Goal: Task Accomplishment & Management: Complete application form

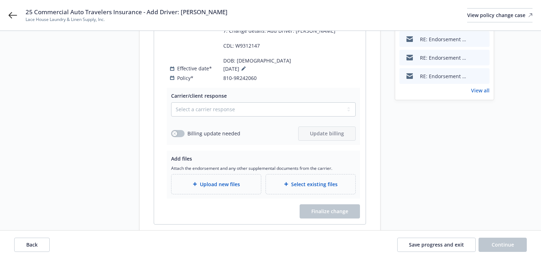
scroll to position [199, 0]
click at [16, 15] on icon at bounding box center [13, 15] width 9 height 9
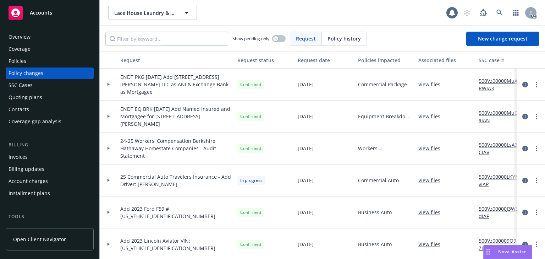
click at [20, 66] on div "Policies" at bounding box center [18, 60] width 18 height 11
click at [144, 43] on input "Filter by keyword..." at bounding box center [166, 39] width 123 height 14
type input "20"
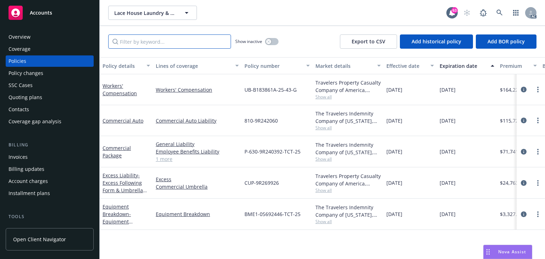
click at [144, 43] on input "Filter by keyword..." at bounding box center [169, 41] width 123 height 14
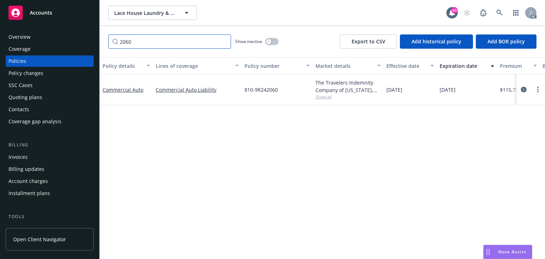
type input "2060"
click at [314, 142] on div "Policy details Lines of coverage Policy number Market details Effective date Ex…" at bounding box center [322, 157] width 445 height 201
click at [322, 98] on span "Show all" at bounding box center [347, 97] width 65 height 6
click at [522, 90] on icon "circleInformation" at bounding box center [524, 90] width 6 height 6
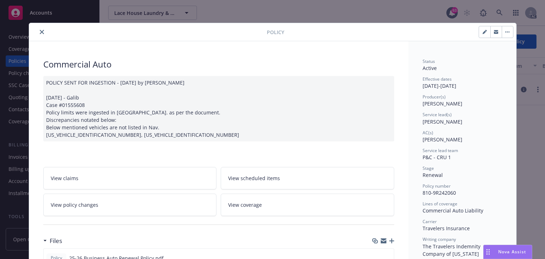
scroll to position [21, 0]
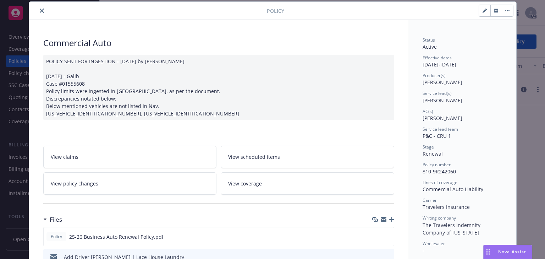
click at [41, 11] on icon "close" at bounding box center [42, 11] width 4 height 4
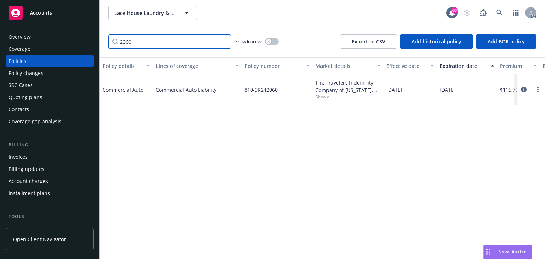
drag, startPoint x: 147, startPoint y: 43, endPoint x: 98, endPoint y: 43, distance: 49.0
click at [104, 42] on div "2060 Show inactive Export to CSV Add historical policy Add BOR policy" at bounding box center [322, 41] width 445 height 31
click at [238, 139] on div "Policy details Lines of coverage Policy number Market details Effective date Ex…" at bounding box center [322, 157] width 445 height 201
drag, startPoint x: 523, startPoint y: 89, endPoint x: 499, endPoint y: 90, distance: 24.5
click at [523, 89] on icon "circleInformation" at bounding box center [524, 90] width 6 height 6
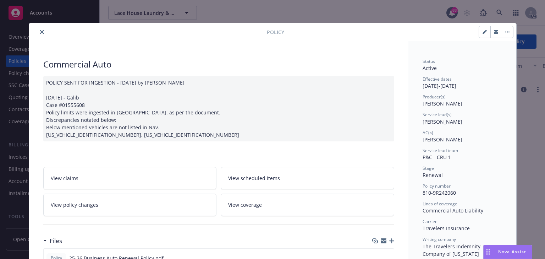
scroll to position [21, 0]
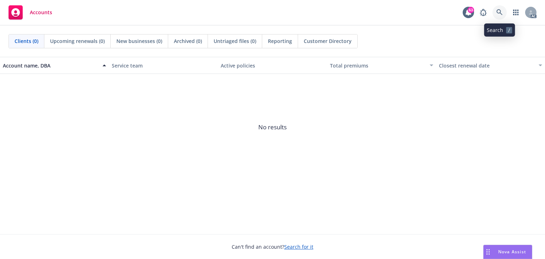
click at [502, 15] on icon at bounding box center [499, 12] width 6 height 6
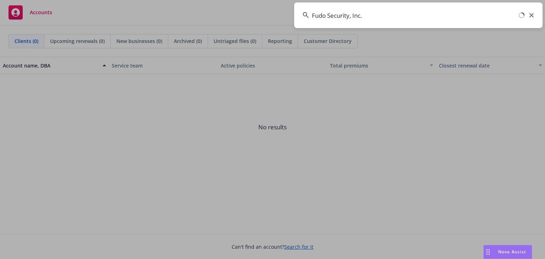
type input "Fudo Security, Inc."
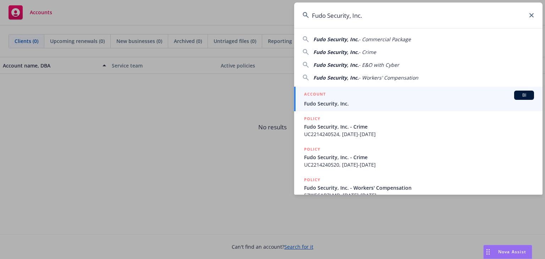
click at [333, 102] on span "Fudo Security, Inc." at bounding box center [419, 103] width 230 height 7
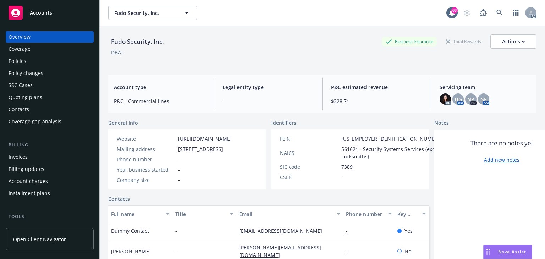
click at [49, 63] on div "Policies" at bounding box center [50, 60] width 82 height 11
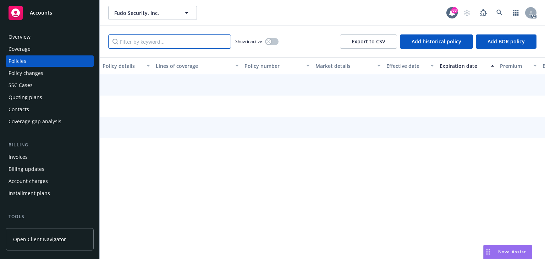
click at [148, 45] on input "Filter by keyword..." at bounding box center [169, 41] width 123 height 14
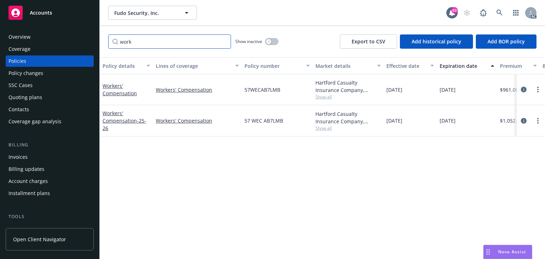
type input "work"
click at [523, 88] on icon "circleInformation" at bounding box center [524, 90] width 6 height 6
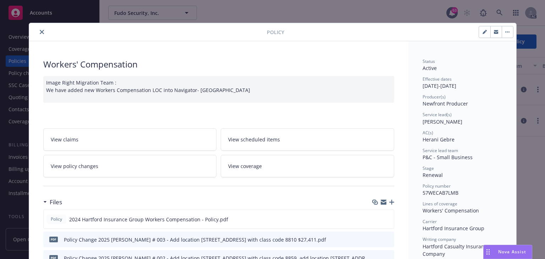
click at [152, 160] on link "View policy changes" at bounding box center [129, 166] width 173 height 22
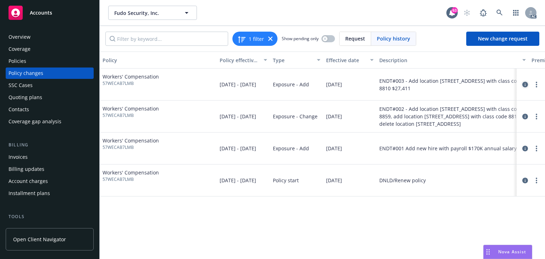
click at [525, 84] on icon "circleInformation" at bounding box center [525, 85] width 6 height 6
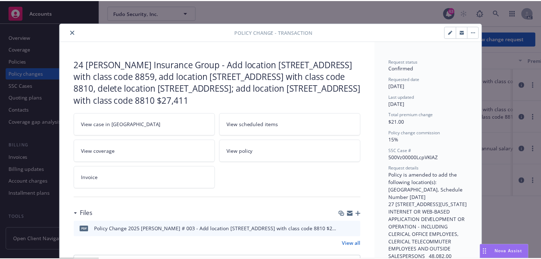
scroll to position [21, 0]
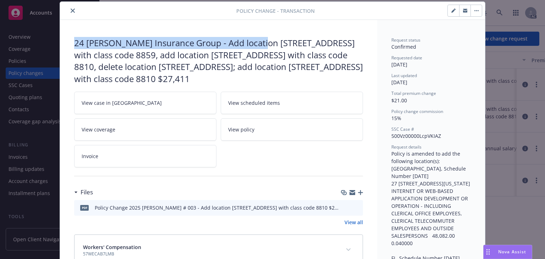
drag, startPoint x: 70, startPoint y: 38, endPoint x: 259, endPoint y: 39, distance: 189.4
click at [259, 39] on div "24 WC Hartford Insurance Group - Add location 27 OAKCREST DR with class code 88…" at bounding box center [218, 151] width 317 height 263
copy div "24 WC Hartford Insurance Group - Add location"
click at [71, 11] on icon "close" at bounding box center [73, 11] width 4 height 4
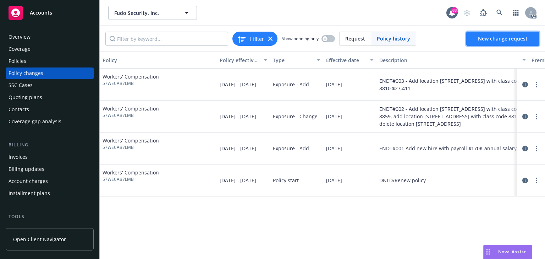
click at [489, 40] on span "New change request" at bounding box center [503, 38] width 50 height 7
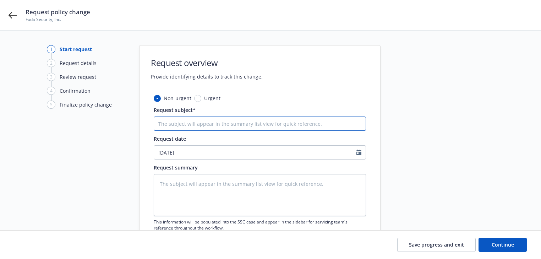
click at [200, 124] on input "Request subject*" at bounding box center [260, 123] width 212 height 14
paste input "24 WC Hartford Insurance Group - Add location"
type textarea "x"
type input "24 WC Hartford Insurance Group - Add location"
type textarea "x"
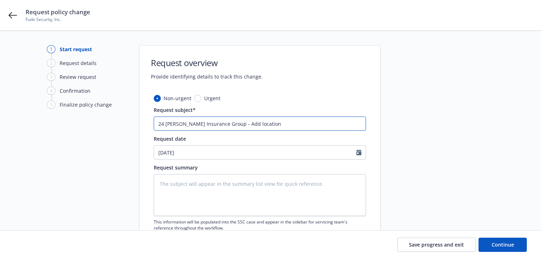
type input "24 WC Hartford Insurance Group - Add locations"
click at [248, 124] on input "24 WC Hartford Insurance Group - Add locations" at bounding box center [260, 123] width 212 height 14
type textarea "x"
type input "24 WC Hartford Insurance Group - Add locations"
click at [285, 122] on input "24 WC Hartford Insurance Group - Add locations" at bounding box center [260, 123] width 212 height 14
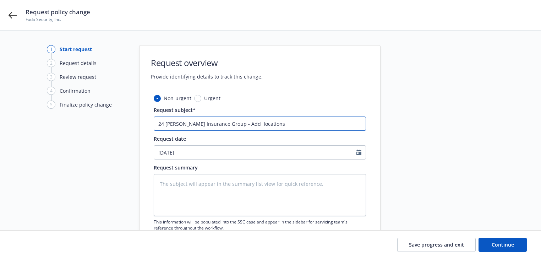
type textarea "x"
type input "24 WC Hartford Insurance Group - Add locations,"
type textarea "x"
type input "24 WC Hartford Insurance Group - Add locations,"
type textarea "x"
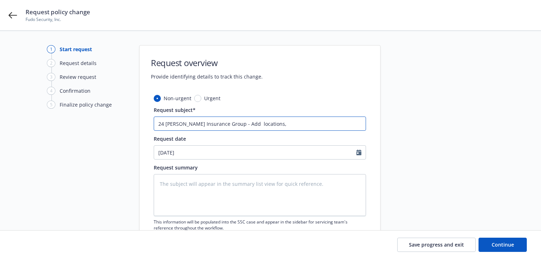
type input "24 WC Hartford Insurance Group - Add locations, d"
type textarea "x"
type input "24 WC Hartford Insurance Group - Add locations, de"
type textarea "x"
type input "24 WC Hartford Insurance Group - Add locations, del"
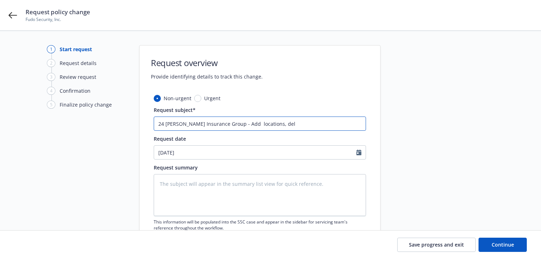
type textarea "x"
type input "24 WC Hartford Insurance Group - Add locations, dele"
type textarea "x"
type input "24 WC Hartford Insurance Group - Add locations, delet"
type textarea "x"
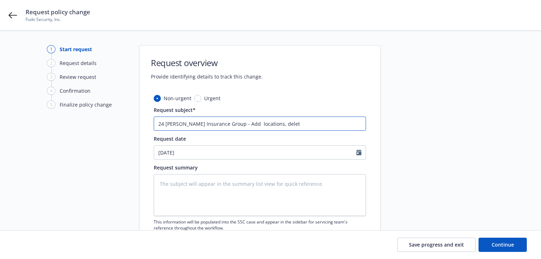
type input "24 WC Hartford Insurance Group - Add locations, delete"
type textarea "x"
type input "24 WC Hartford Insurance Group - Add locations, delete"
type textarea "x"
type input "24 WC Hartford Insurance Group - Add locations, delete 2"
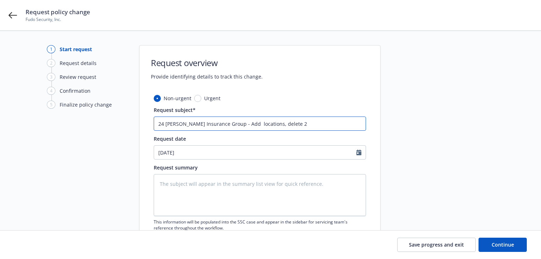
type textarea "x"
type input "24 WC Hartford Insurance Group - Add locations, delete 2"
type textarea "x"
type input "24 WC Hartford Insurance Group - Add locations, delete 2 l"
type textarea "x"
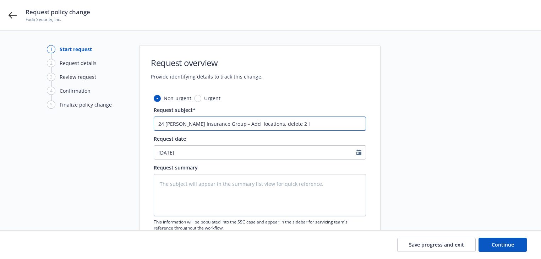
type input "24 WC Hartford Insurance Group - Add locations, delete 2 lo"
type textarea "x"
type input "24 WC Hartford Insurance Group - Add locations, delete 2 loc"
type textarea "x"
type input "24 WC Hartford Insurance Group - Add locations, delete 2 loca"
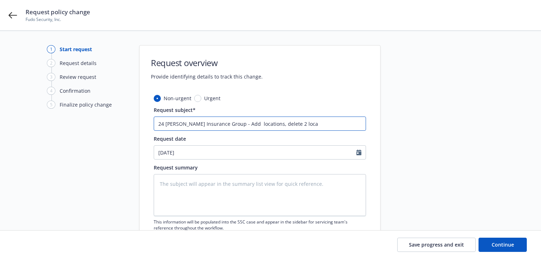
type textarea "x"
type input "24 WC Hartford Insurance Group - Add locations, delete 2 locat"
type textarea "x"
type input "24 WC Hartford Insurance Group - Add locations, delete 2 locati"
type textarea "x"
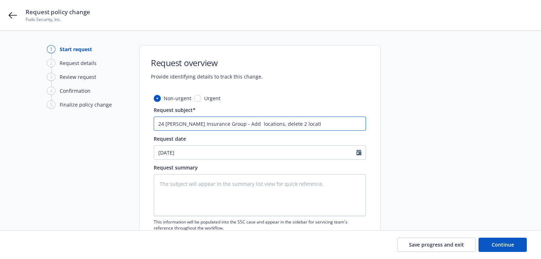
type input "24 WC Hartford Insurance Group - Add locations, delete 2 locatio"
type textarea "x"
type input "24 WC Hartford Insurance Group - Add locations, delete 2 location"
type textarea "x"
type input "24 WC Hartford Insurance Group - Add locations, delete 2 locations"
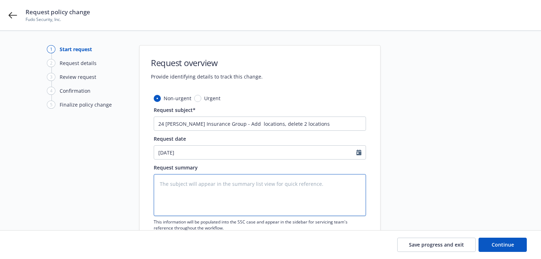
click at [196, 194] on textarea at bounding box center [260, 195] width 212 height 42
paste textarea "WC - 57WECAB7LMB - Hartford Please remove the following addresses: 1. 38025 Her…"
type textarea "x"
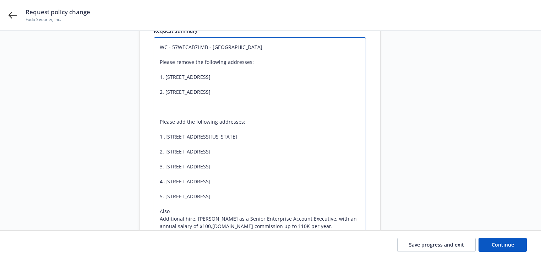
type textarea "WC - 57WECAB7LMB - Hartford Please remove the following addresses: 1. 38025 Her…"
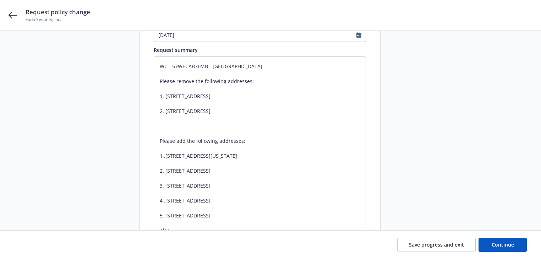
scroll to position [108, 0]
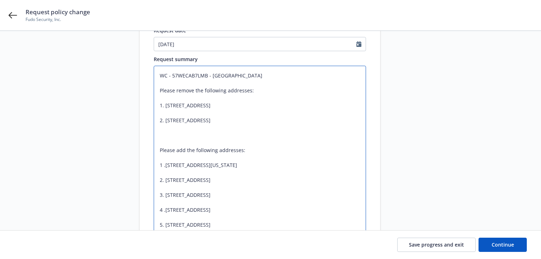
click at [244, 73] on textarea "WC - 57WECAB7LMB - Hartford Please remove the following addresses: 1. 38025 Her…" at bounding box center [260, 180] width 212 height 228
type textarea "x"
type textarea "WC - 57WECAB7LMB - Hartford Please remove the following addresses: 1. 38025 Her…"
type textarea "x"
type textarea "WC - 57WECAB7LMB - Hartford v Please remove the following addresses: 1. 38025 H…"
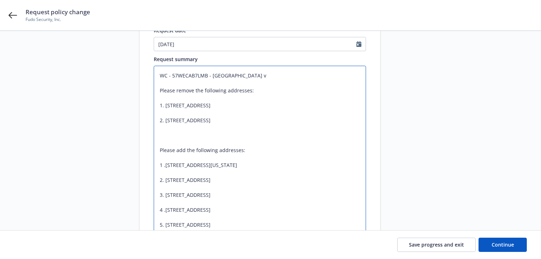
type textarea "x"
type textarea "WC - 57WECAB7LMB - Hartford Please remove the following addresses: 1. 38025 Her…"
paste textarea "Eff 08/15/25"
type textarea "x"
click at [195, 72] on textarea "WC - 57WECAB7LMB - Hartford Eff 08/15/25 Please remove the following addresses:…" at bounding box center [260, 180] width 212 height 228
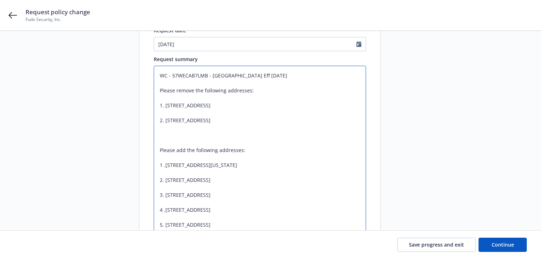
click at [195, 72] on textarea "WC - 57WECAB7LMB - Hartford Eff 08/15/25 Please remove the following addresses:…" at bounding box center [260, 180] width 212 height 228
type textarea "WC - 57WECAB7LMB - Hartford Eff 08/15/25 Please remove the following addresses:…"
click at [510, 238] on button "Continue" at bounding box center [502, 244] width 48 height 14
type textarea "x"
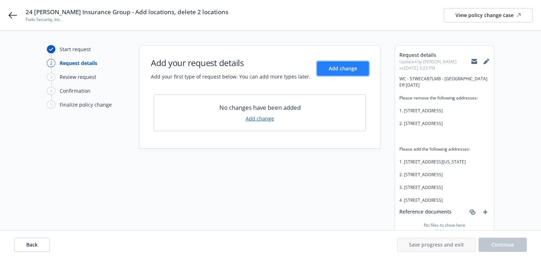
click at [342, 71] on span "Add change" at bounding box center [342, 68] width 28 height 7
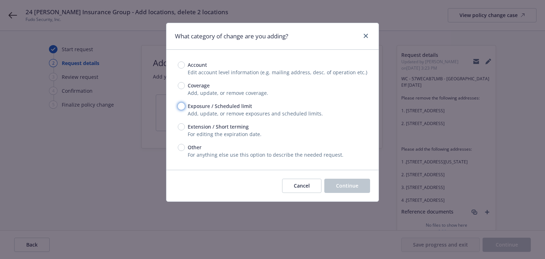
click at [182, 104] on input "Exposure / Scheduled limit" at bounding box center [181, 106] width 7 height 7
radio input "true"
click at [354, 180] on button "Continue" at bounding box center [347, 185] width 46 height 14
type textarea "x"
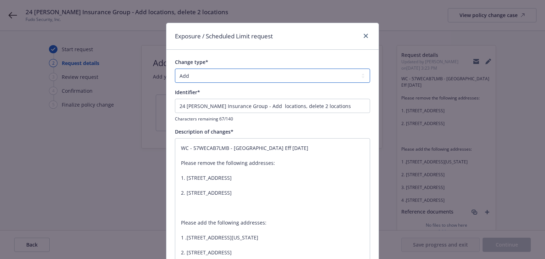
click at [217, 75] on select "Add Audit Change Remove" at bounding box center [272, 75] width 195 height 14
select select "CHANGE"
click at [175, 68] on select "Add Audit Change Remove" at bounding box center [272, 75] width 195 height 14
drag, startPoint x: 257, startPoint y: 107, endPoint x: -126, endPoint y: 124, distance: 383.1
click at [0, 124] on html "24 WC Hartford Insurance Group - Add locations, delete 2 locations Fudo Securit…" at bounding box center [272, 129] width 545 height 259
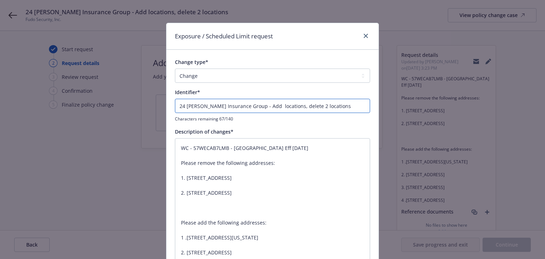
type textarea "x"
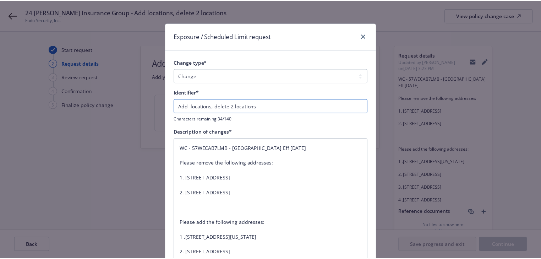
scroll to position [177, 0]
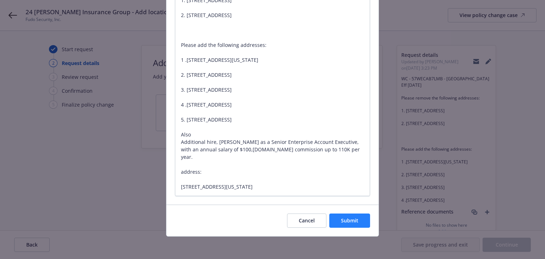
type input "Add locations, delete 2 locations"
click at [344, 221] on span "Submit" at bounding box center [349, 220] width 17 height 7
type textarea "x"
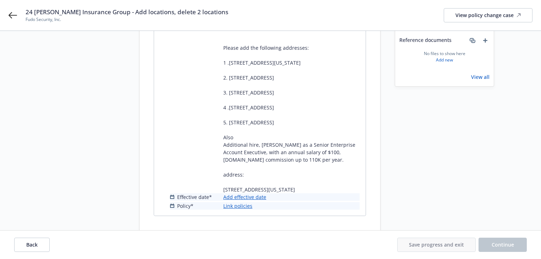
scroll to position [188, 0]
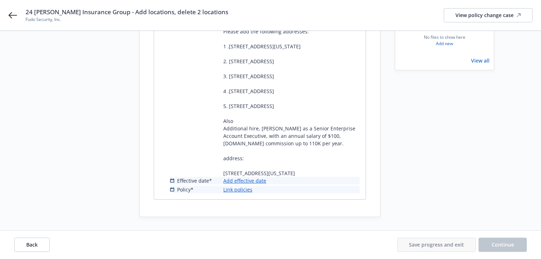
click at [264, 179] on link "Add effective date" at bounding box center [244, 180] width 43 height 7
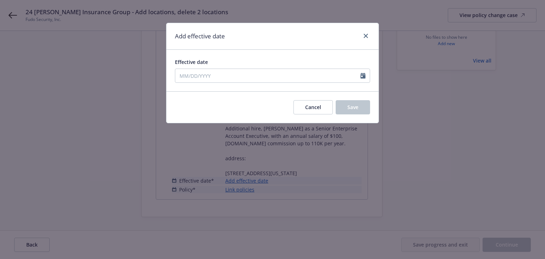
drag, startPoint x: 236, startPoint y: 87, endPoint x: 234, endPoint y: 81, distance: 5.7
click at [236, 87] on div "Effective date" at bounding box center [272, 70] width 212 height 41
click at [234, 81] on div at bounding box center [272, 75] width 195 height 14
select select "8"
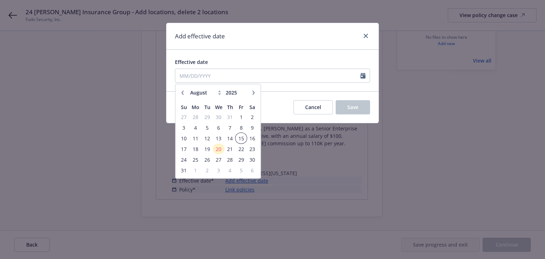
click at [238, 137] on span "15" at bounding box center [241, 138] width 10 height 9
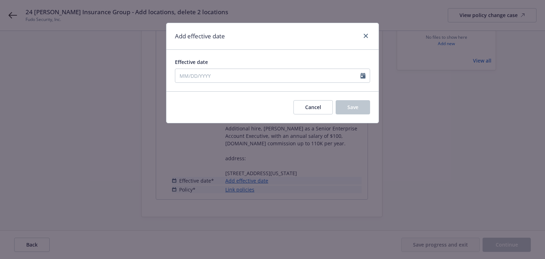
type input "08/15/2025"
click at [338, 108] on button "Save" at bounding box center [353, 107] width 34 height 14
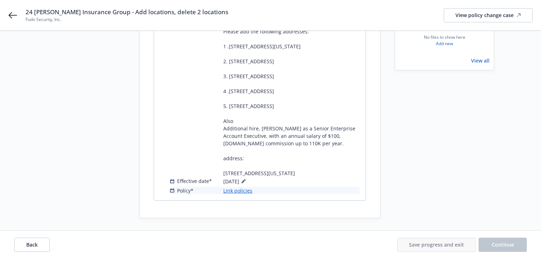
click at [237, 188] on link "Link policies" at bounding box center [237, 190] width 29 height 7
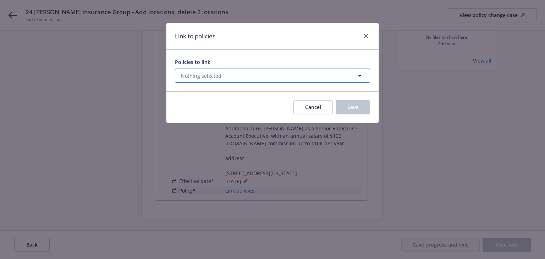
click at [234, 81] on button "Nothing selected" at bounding box center [272, 75] width 195 height 14
select select "ACTIVE"
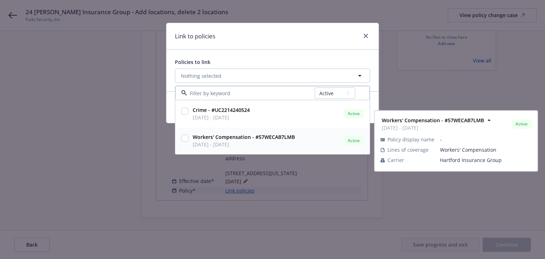
click at [183, 139] on input "checkbox" at bounding box center [184, 137] width 7 height 7
checkbox input "true"
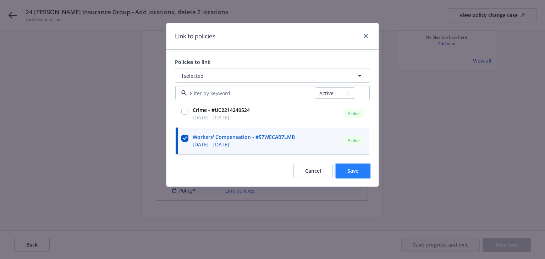
click at [351, 171] on span "Save" at bounding box center [352, 170] width 11 height 7
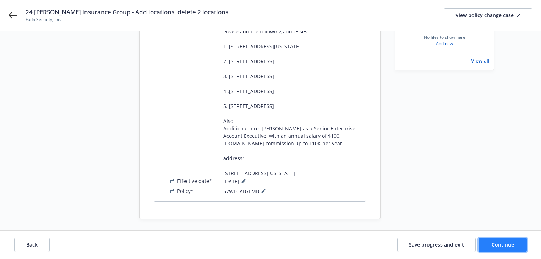
click at [500, 238] on button "Continue" at bounding box center [502, 244] width 48 height 14
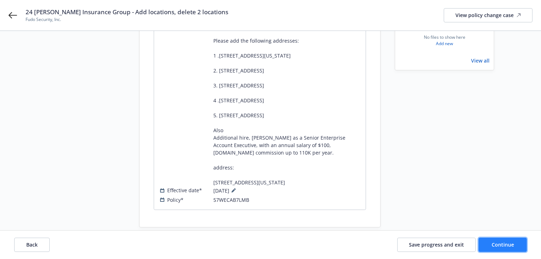
click at [515, 248] on button "Continue" at bounding box center [502, 244] width 48 height 14
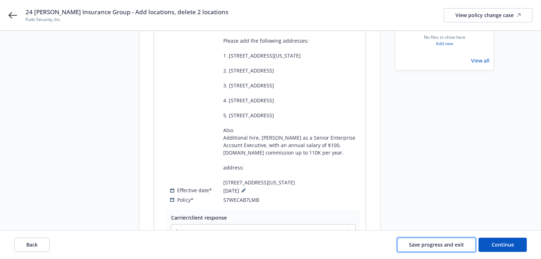
click at [443, 243] on span "Save progress and exit" at bounding box center [436, 244] width 55 height 7
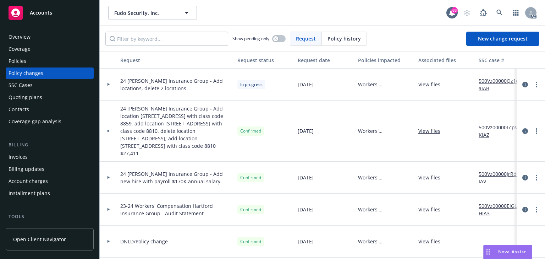
click at [500, 80] on link "500Vz00000Qz1eaIAB" at bounding box center [502, 84] width 48 height 15
